Goal: Transaction & Acquisition: Book appointment/travel/reservation

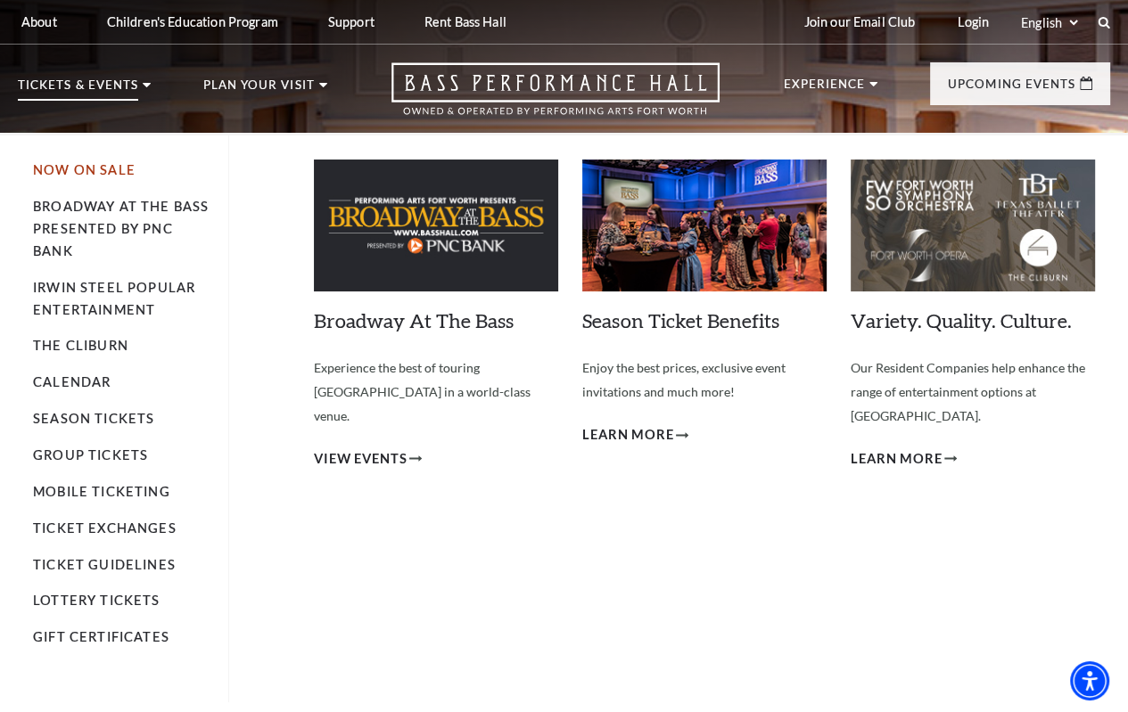
click at [102, 177] on link "Now On Sale" at bounding box center [84, 169] width 103 height 15
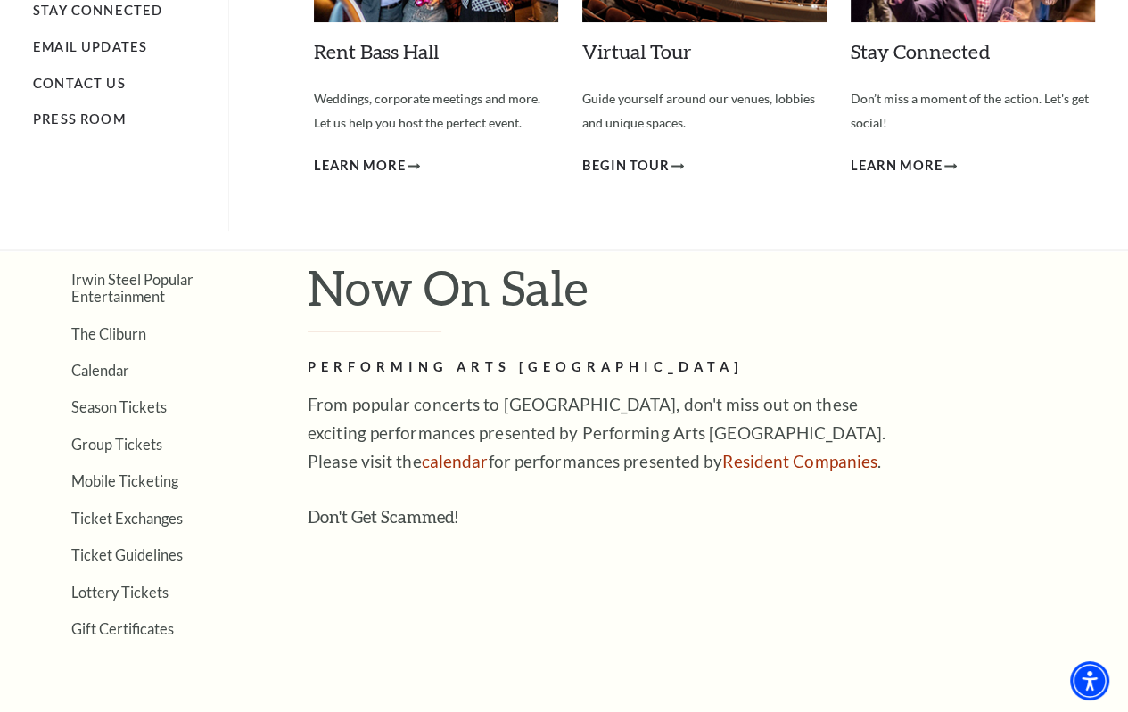
scroll to position [297, 0]
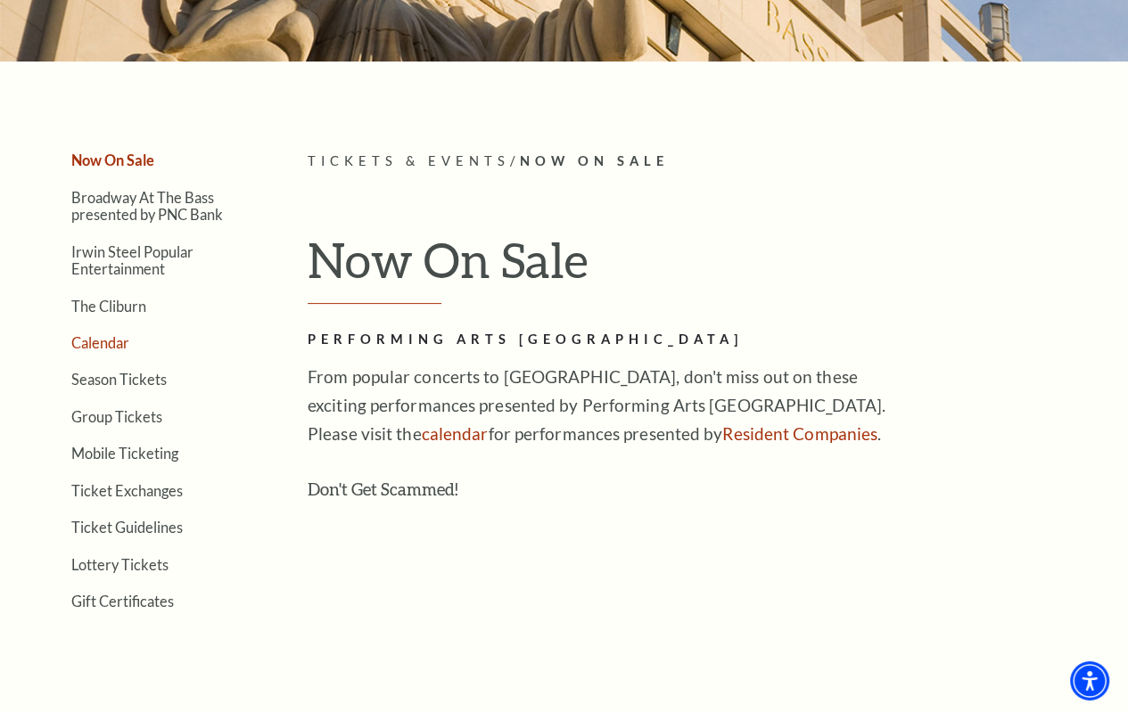
click at [86, 349] on link "Calendar" at bounding box center [100, 342] width 58 height 17
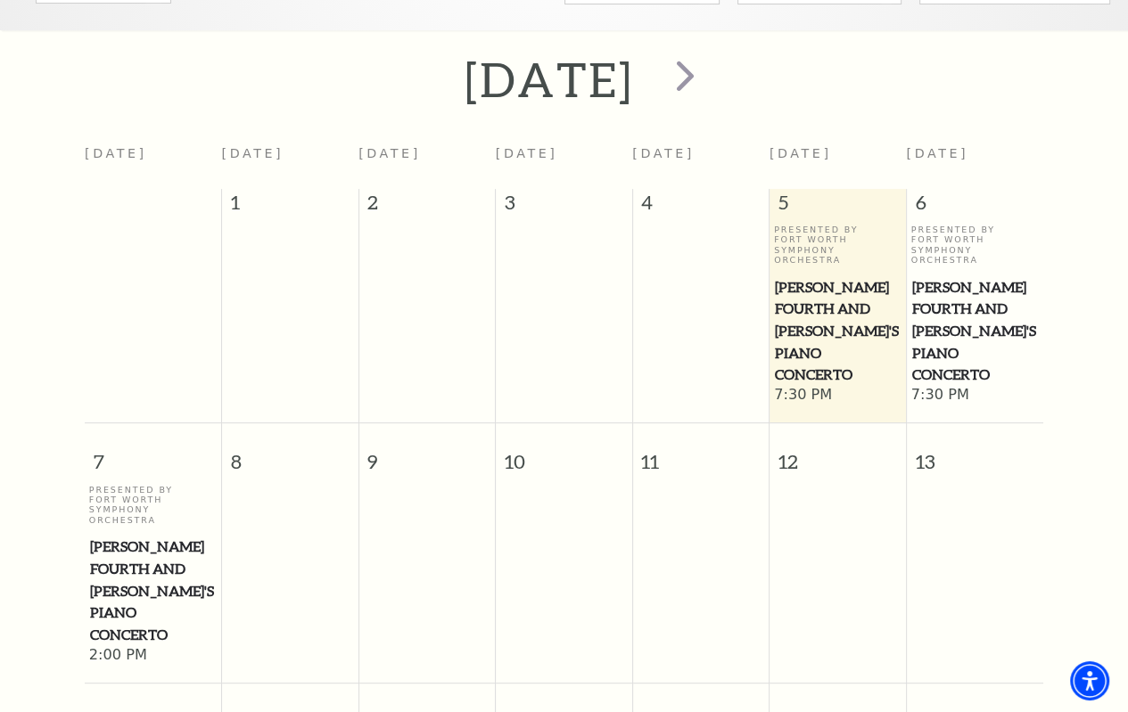
scroll to position [275, 0]
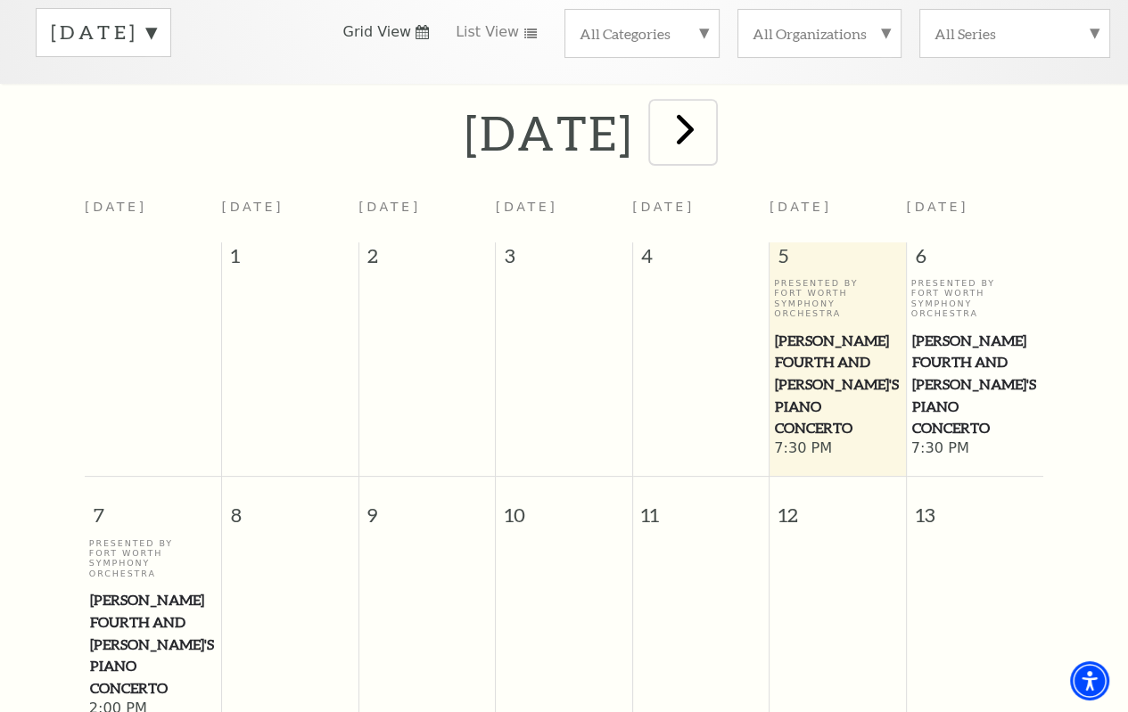
click at [710, 144] on span "next" at bounding box center [685, 128] width 51 height 51
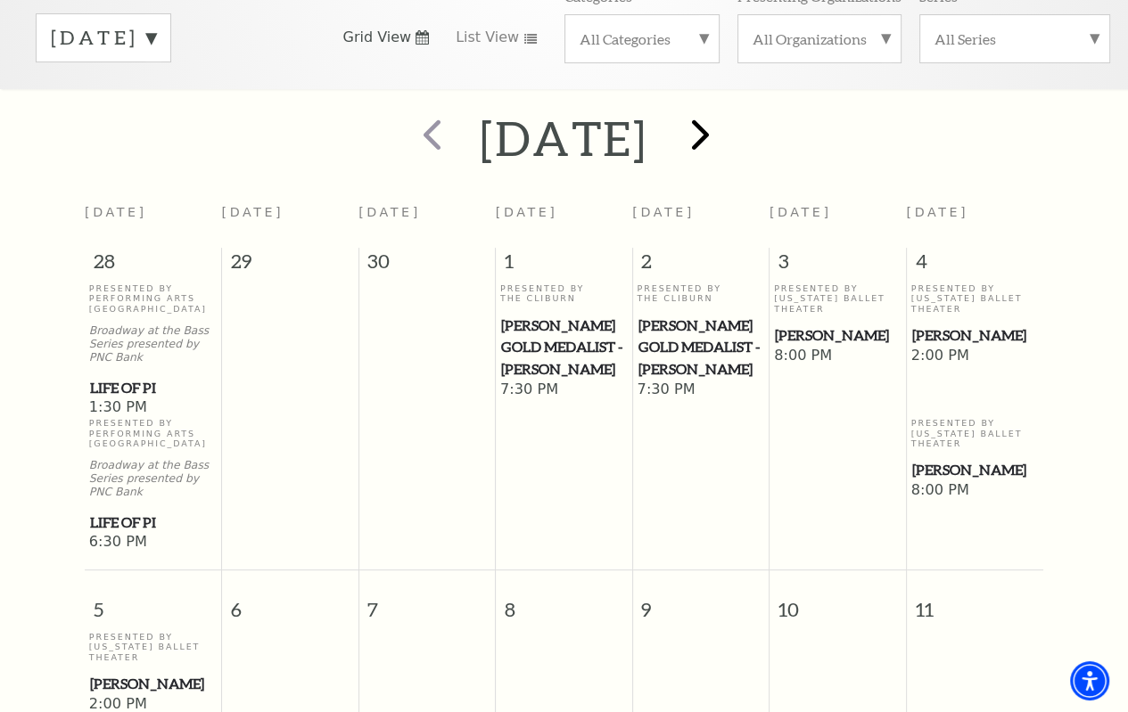
scroll to position [157, 0]
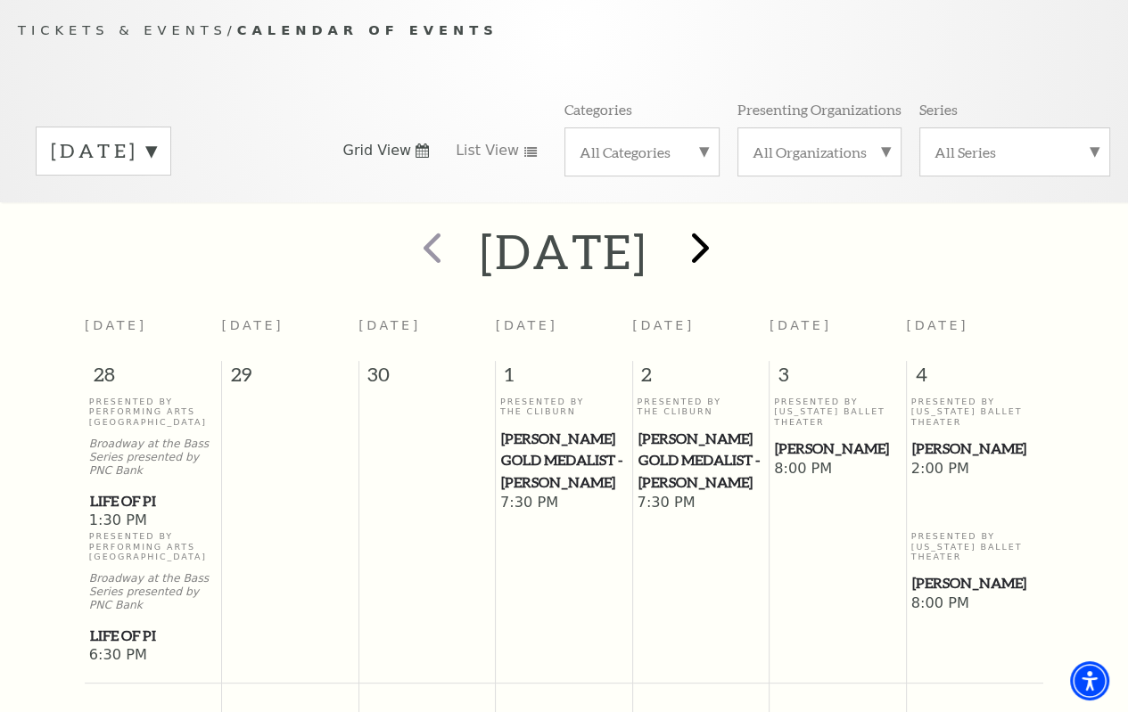
click at [781, 144] on div "All Organizations" at bounding box center [819, 151] width 164 height 49
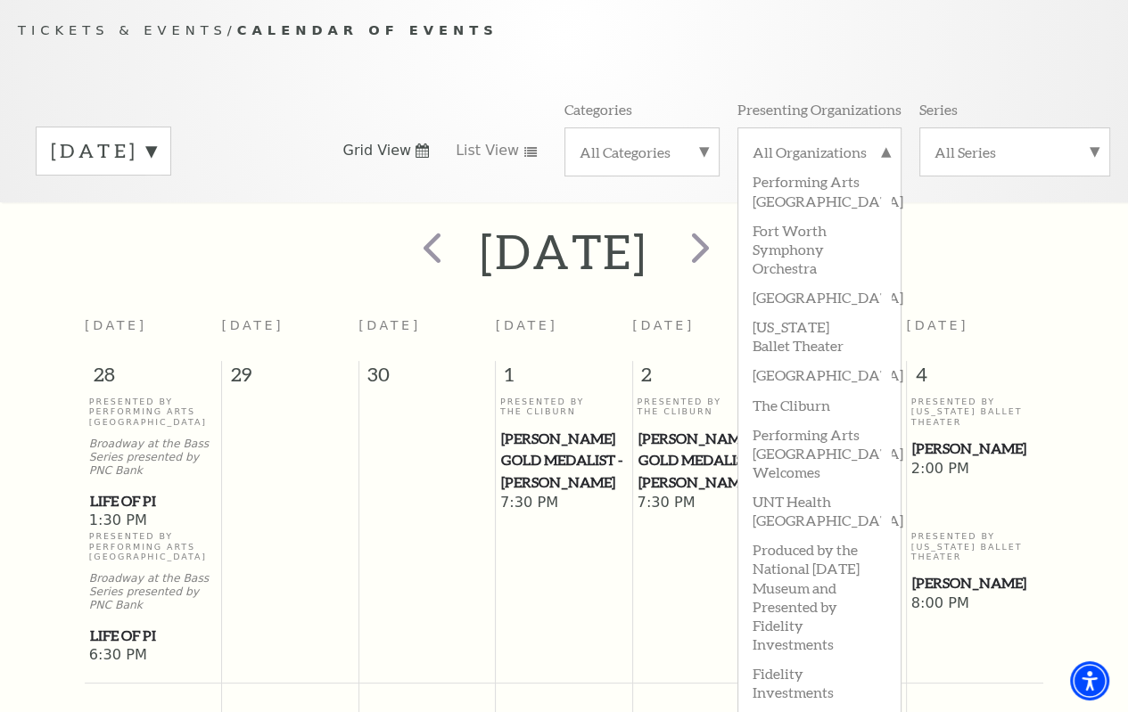
click at [1087, 249] on div "October 2025" at bounding box center [564, 250] width 1128 height 63
click at [1078, 256] on div "October 2025" at bounding box center [564, 250] width 1128 height 63
click at [876, 160] on label "All Organizations" at bounding box center [819, 154] width 134 height 23
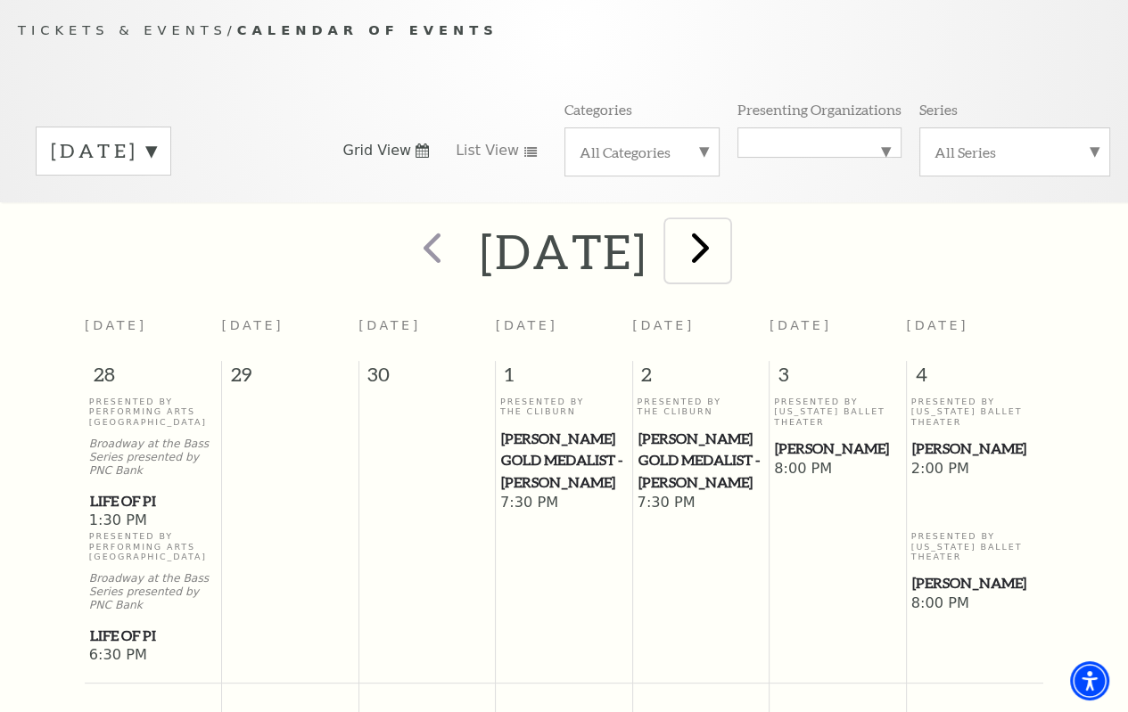
click at [726, 262] on span "next" at bounding box center [700, 247] width 51 height 51
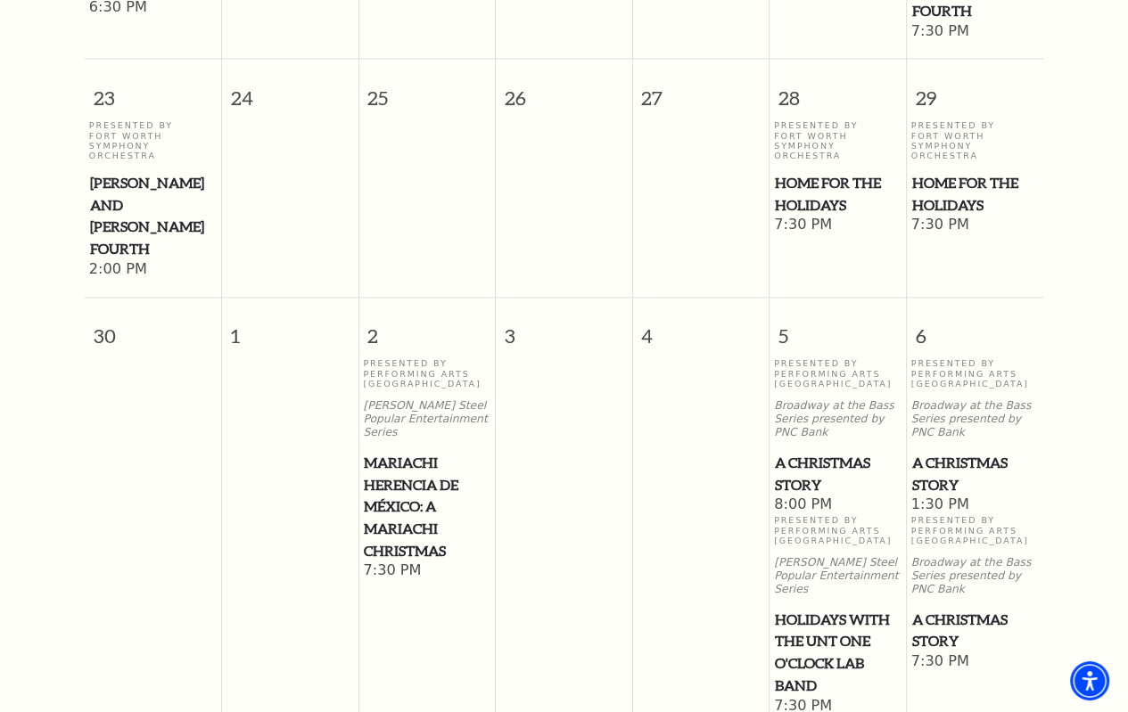
scroll to position [1939, 0]
click at [947, 185] on span "Home for the Holidays" at bounding box center [975, 194] width 127 height 44
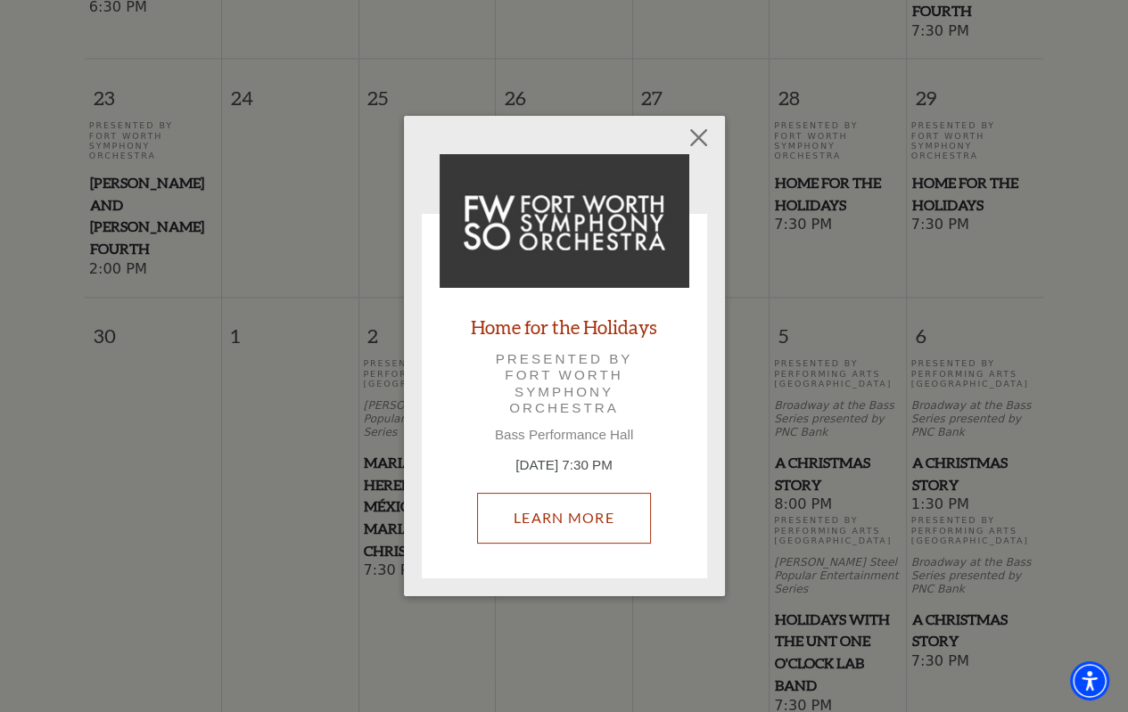
click at [565, 522] on link "Learn More" at bounding box center [564, 518] width 174 height 50
